Goal: Find specific page/section: Find specific page/section

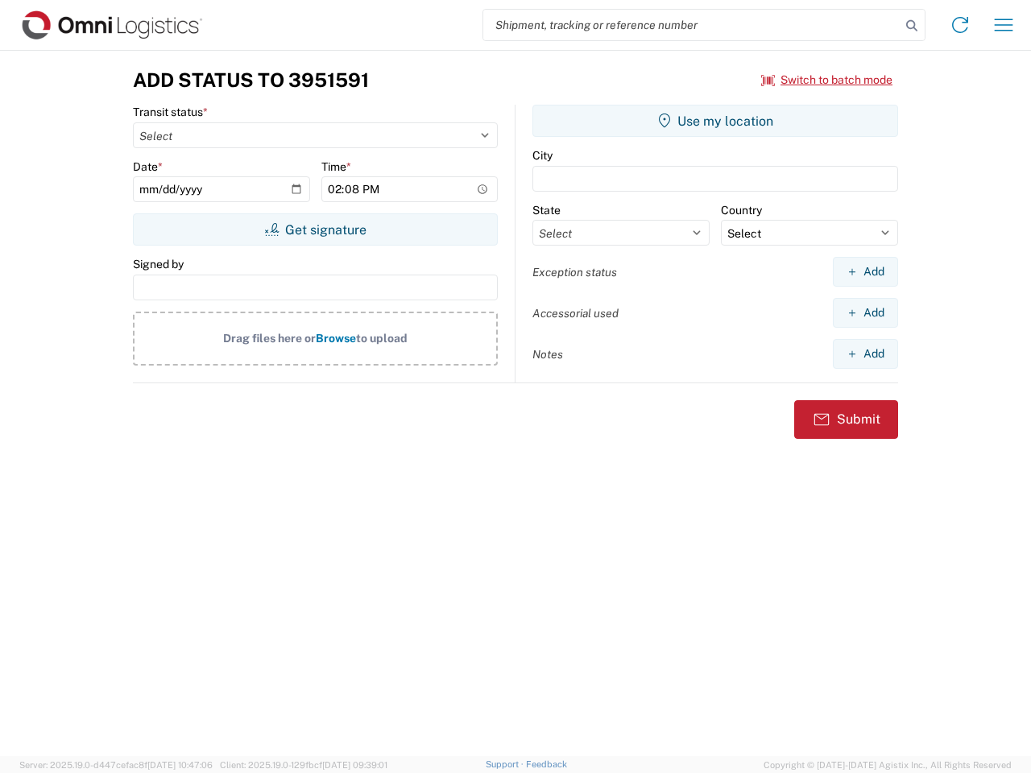
click at [692, 25] on input "search" at bounding box center [691, 25] width 417 height 31
click at [912, 26] on icon at bounding box center [912, 26] width 23 height 23
click at [960, 25] on icon at bounding box center [960, 25] width 26 height 26
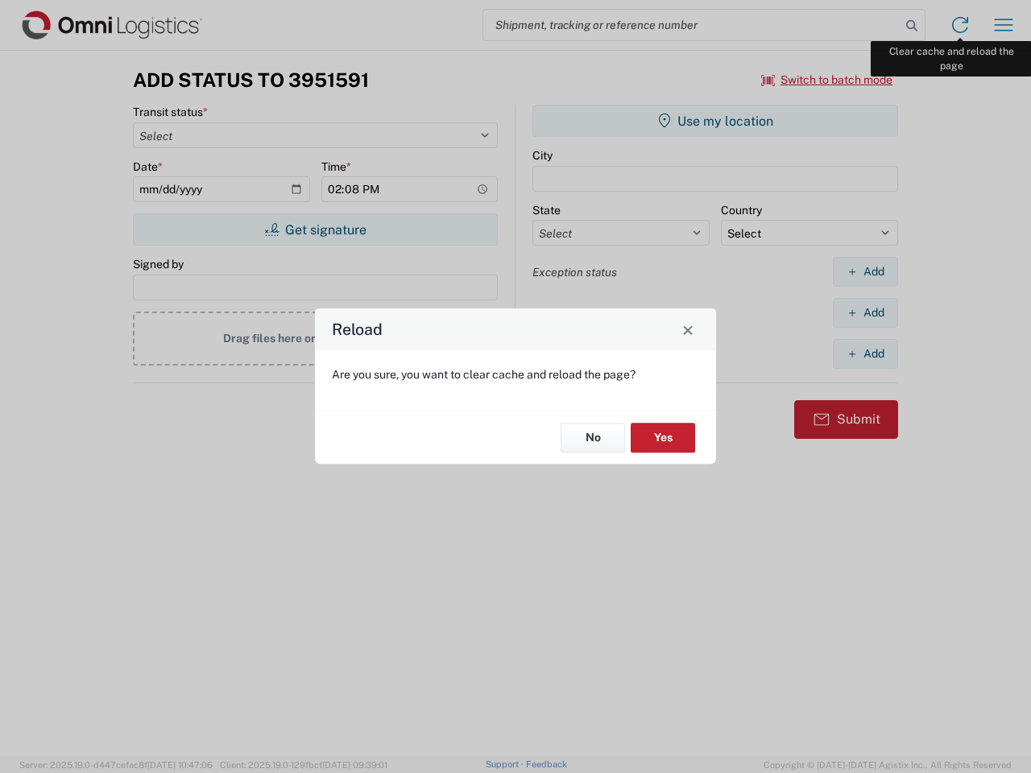
click at [1004, 25] on div "Reload Are you sure, you want to clear cache and reload the page? No Yes" at bounding box center [515, 386] width 1031 height 773
click at [827, 80] on div "Reload Are you sure, you want to clear cache and reload the page? No Yes" at bounding box center [515, 386] width 1031 height 773
click at [315, 230] on div "Reload Are you sure, you want to clear cache and reload the page? No Yes" at bounding box center [515, 386] width 1031 height 773
click at [715, 121] on div "Reload Are you sure, you want to clear cache and reload the page? No Yes" at bounding box center [515, 386] width 1031 height 773
click at [865, 271] on div "Reload Are you sure, you want to clear cache and reload the page? No Yes" at bounding box center [515, 386] width 1031 height 773
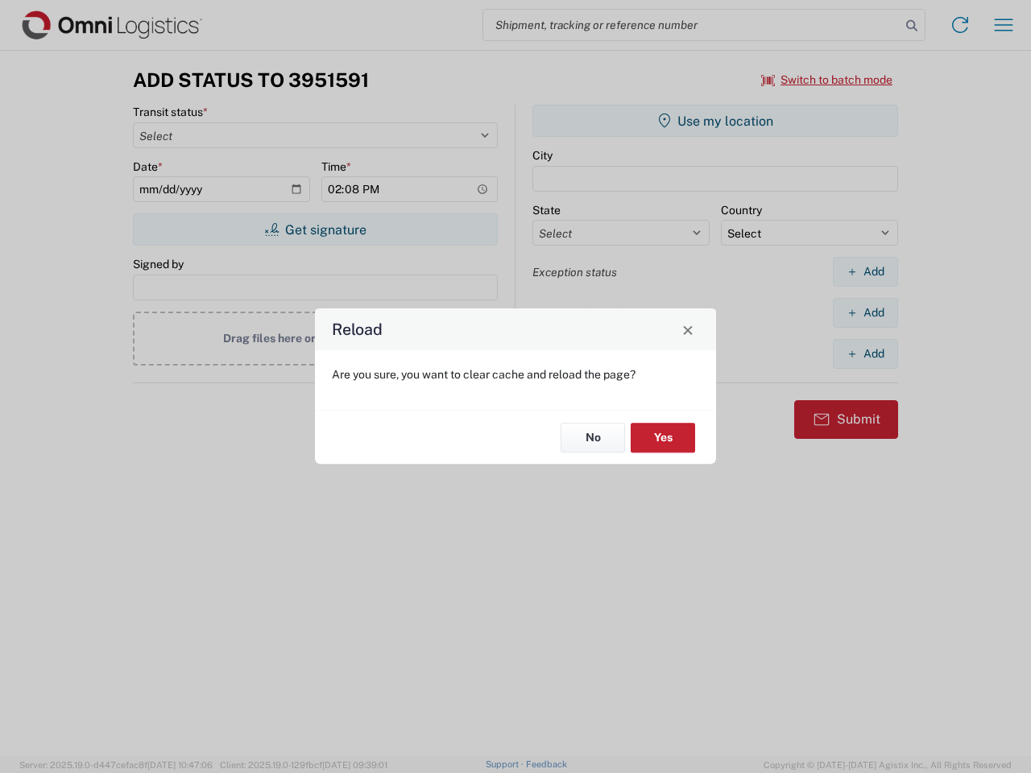
click at [865, 313] on div "Reload Are you sure, you want to clear cache and reload the page? No Yes" at bounding box center [515, 386] width 1031 height 773
click at [865, 354] on div "Reload Are you sure, you want to clear cache and reload the page? No Yes" at bounding box center [515, 386] width 1031 height 773
